Goal: Task Accomplishment & Management: Use online tool/utility

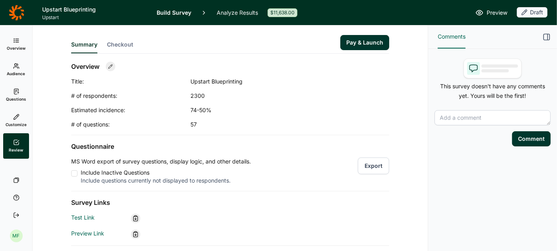
click at [19, 10] on icon at bounding box center [17, 13] width 16 height 16
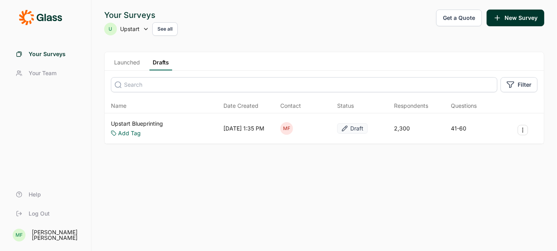
click at [146, 29] on use at bounding box center [145, 29] width 3 height 2
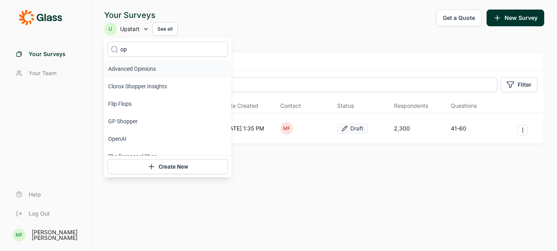
type input "o"
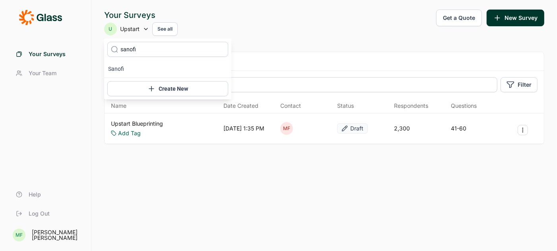
type input "sanofi"
click at [117, 75] on icon at bounding box center [115, 49] width 8 height 60
click at [116, 69] on icon at bounding box center [115, 49] width 8 height 60
click at [117, 68] on icon at bounding box center [115, 49] width 8 height 60
type input "sanofi"
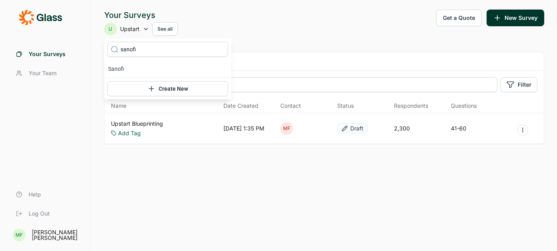
click at [117, 69] on icon at bounding box center [115, 49] width 8 height 60
click at [126, 50] on input "sanofi" at bounding box center [167, 49] width 121 height 15
click at [118, 68] on li "Sanofi" at bounding box center [167, 68] width 127 height 17
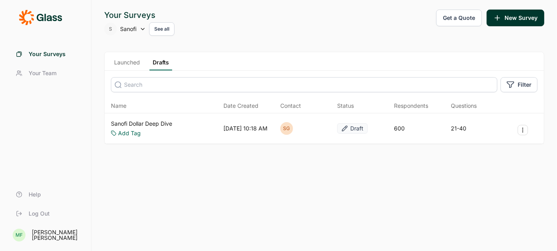
click at [130, 62] on link "Launched" at bounding box center [127, 64] width 32 height 12
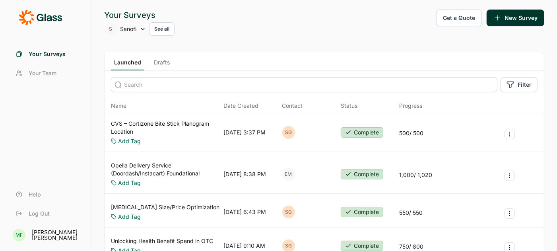
click at [156, 122] on link "CVS – Cortizone Bite Stick Planogram Location" at bounding box center [165, 128] width 109 height 16
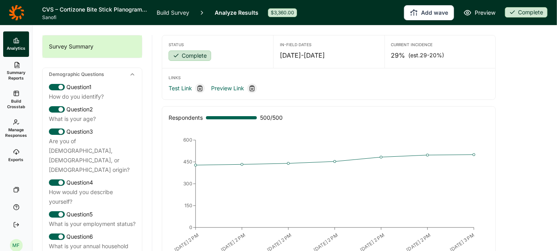
click at [17, 155] on icon at bounding box center [16, 152] width 6 height 6
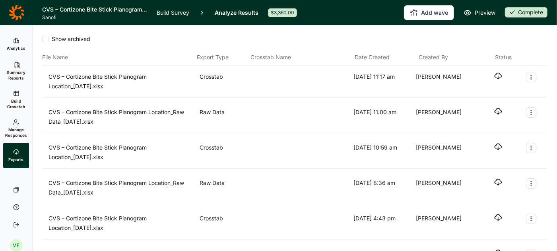
click at [14, 43] on use at bounding box center [16, 40] width 5 height 5
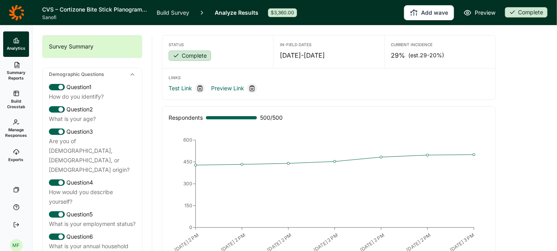
click at [19, 75] on span "Summary Reports" at bounding box center [15, 75] width 19 height 11
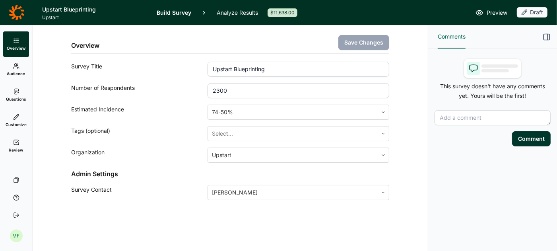
click at [16, 97] on span "Questions" at bounding box center [16, 99] width 20 height 6
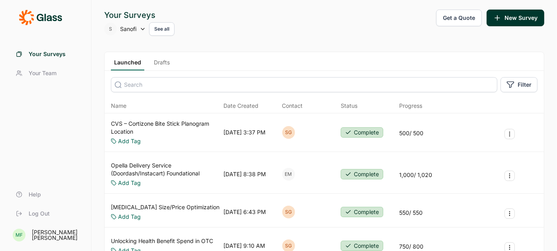
click at [142, 28] on icon at bounding box center [143, 29] width 6 height 6
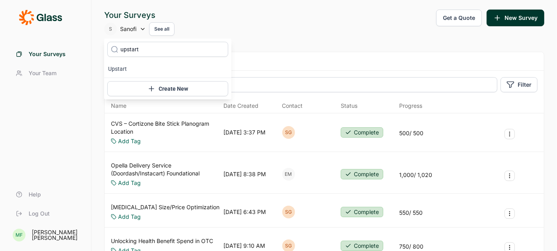
type input "upstart"
click at [115, 70] on icon at bounding box center [115, 49] width 8 height 60
click at [117, 69] on icon at bounding box center [115, 49] width 8 height 60
type input "upstart"
click at [118, 66] on icon at bounding box center [115, 49] width 8 height 60
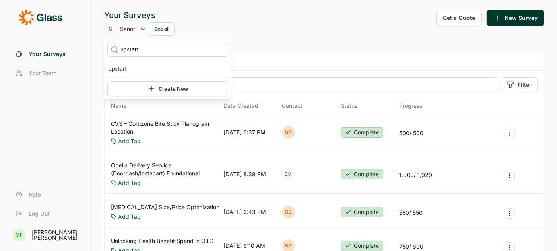
click at [144, 50] on input "upstart" at bounding box center [167, 49] width 121 height 15
click at [123, 66] on li "Upstart" at bounding box center [167, 68] width 127 height 17
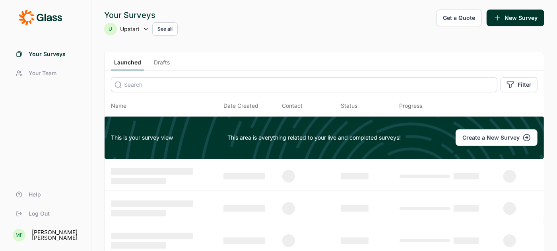
click at [165, 60] on link "Drafts" at bounding box center [162, 64] width 22 height 12
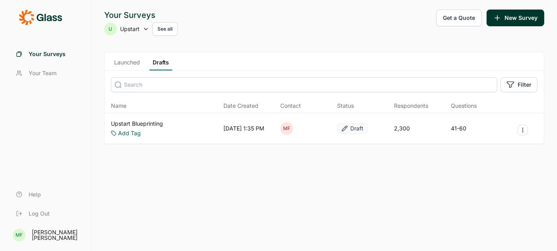
click at [153, 121] on link "Upstart Blueprinting" at bounding box center [137, 124] width 52 height 8
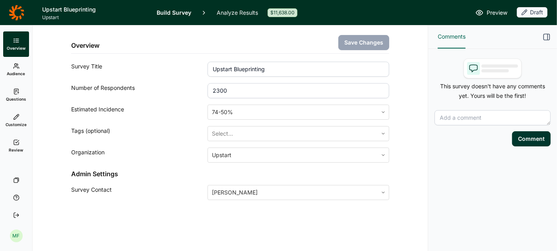
click at [19, 95] on link "Questions" at bounding box center [16, 94] width 26 height 25
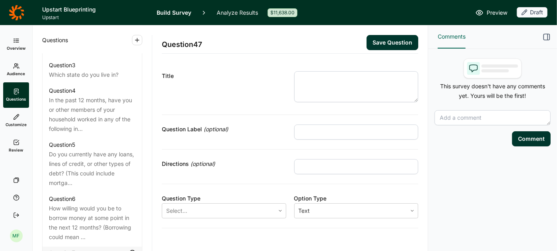
scroll to position [452, 0]
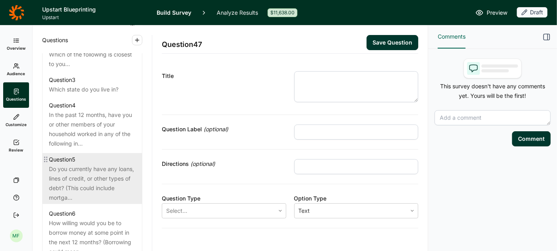
click at [74, 173] on div "Do you currently have any loans, lines of credit, or other types of debt? (This…" at bounding box center [92, 183] width 87 height 38
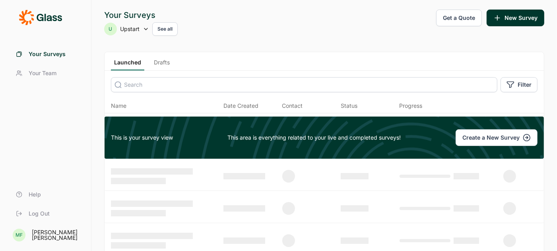
click at [163, 62] on link "Drafts" at bounding box center [162, 64] width 22 height 12
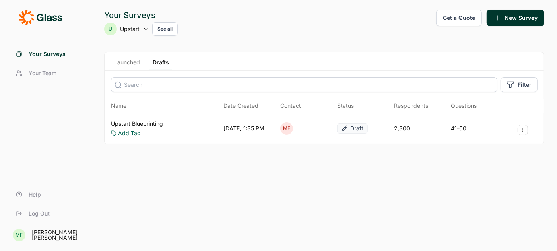
click at [134, 120] on link "Upstart Blueprinting" at bounding box center [137, 124] width 52 height 8
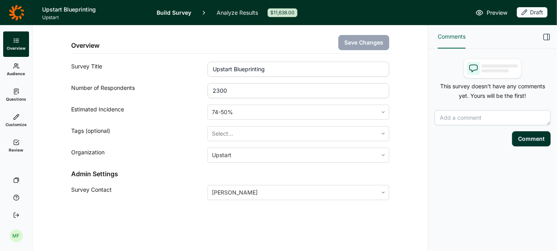
click at [16, 100] on span "Questions" at bounding box center [16, 99] width 20 height 6
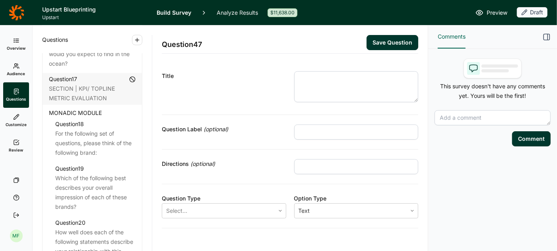
scroll to position [1107, 0]
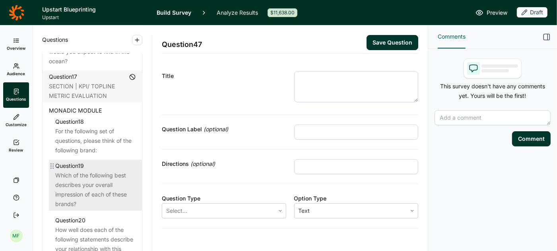
click at [82, 171] on div "Which of the following best describes your overall impression of each of these …" at bounding box center [95, 190] width 80 height 38
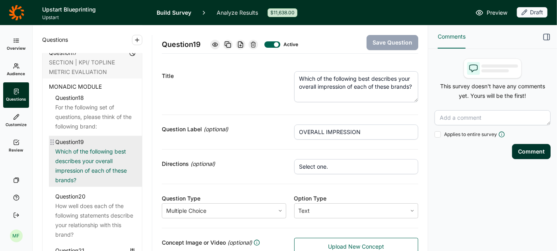
scroll to position [1134, 0]
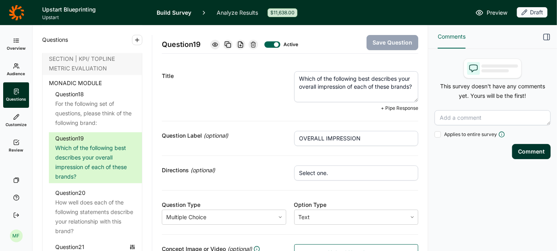
drag, startPoint x: 359, startPoint y: 86, endPoint x: 389, endPoint y: 93, distance: 30.9
click at [389, 93] on textarea "Which of the following best describes your overall impression of each of these …" at bounding box center [356, 86] width 124 height 31
type textarea "Which of the following best describes your overall impression of this brand?"
click at [393, 43] on button "Save Question" at bounding box center [393, 42] width 52 height 15
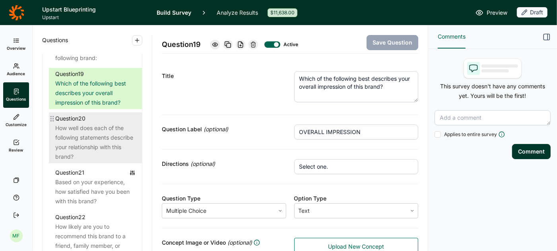
scroll to position [1203, 0]
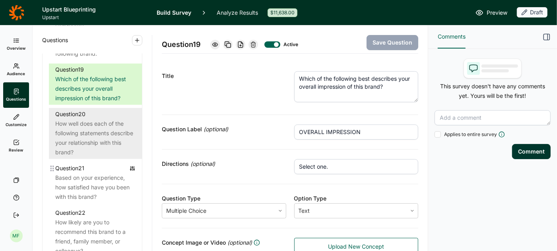
click at [101, 175] on div "Based on your experience, how satisfied have you been with this brand?" at bounding box center [95, 187] width 80 height 29
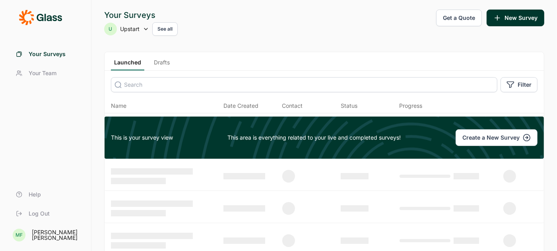
click at [159, 63] on link "Drafts" at bounding box center [162, 64] width 22 height 12
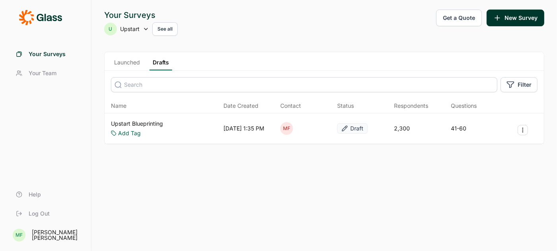
click at [133, 125] on link "Upstart Blueprinting" at bounding box center [137, 124] width 52 height 8
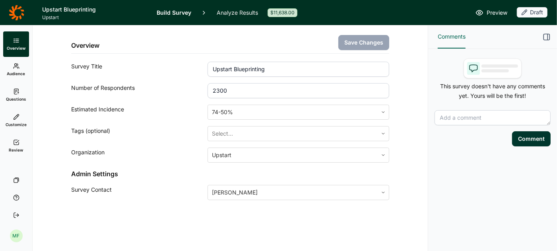
click at [21, 96] on link "Questions" at bounding box center [16, 94] width 26 height 25
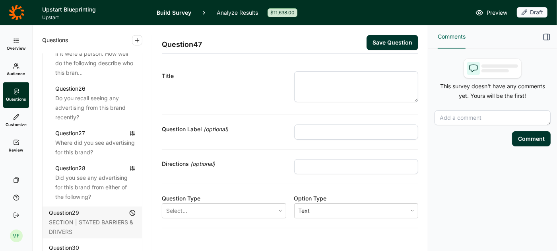
scroll to position [1544, 0]
click at [83, 173] on div "Did you see any advertising for this brand from either of the following?" at bounding box center [95, 187] width 80 height 29
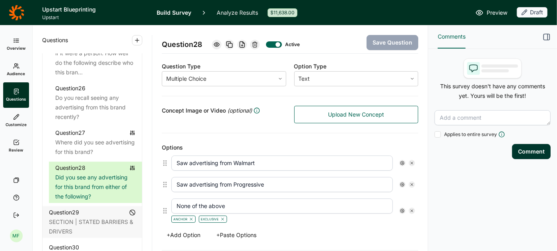
scroll to position [156, 0]
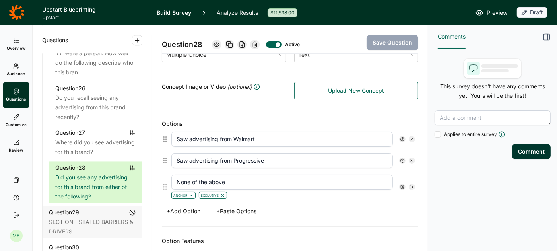
click at [221, 137] on input "Saw advertising from Walmart" at bounding box center [281, 139] width 221 height 15
type input "Saw advertising for this brand from Walmart"
click at [220, 160] on input "Saw advertising from Progressive" at bounding box center [281, 160] width 221 height 15
type input "Saw advertising for this brand from Progressive"
click at [383, 43] on button "Save Question" at bounding box center [393, 42] width 52 height 15
